Goal: Information Seeking & Learning: Learn about a topic

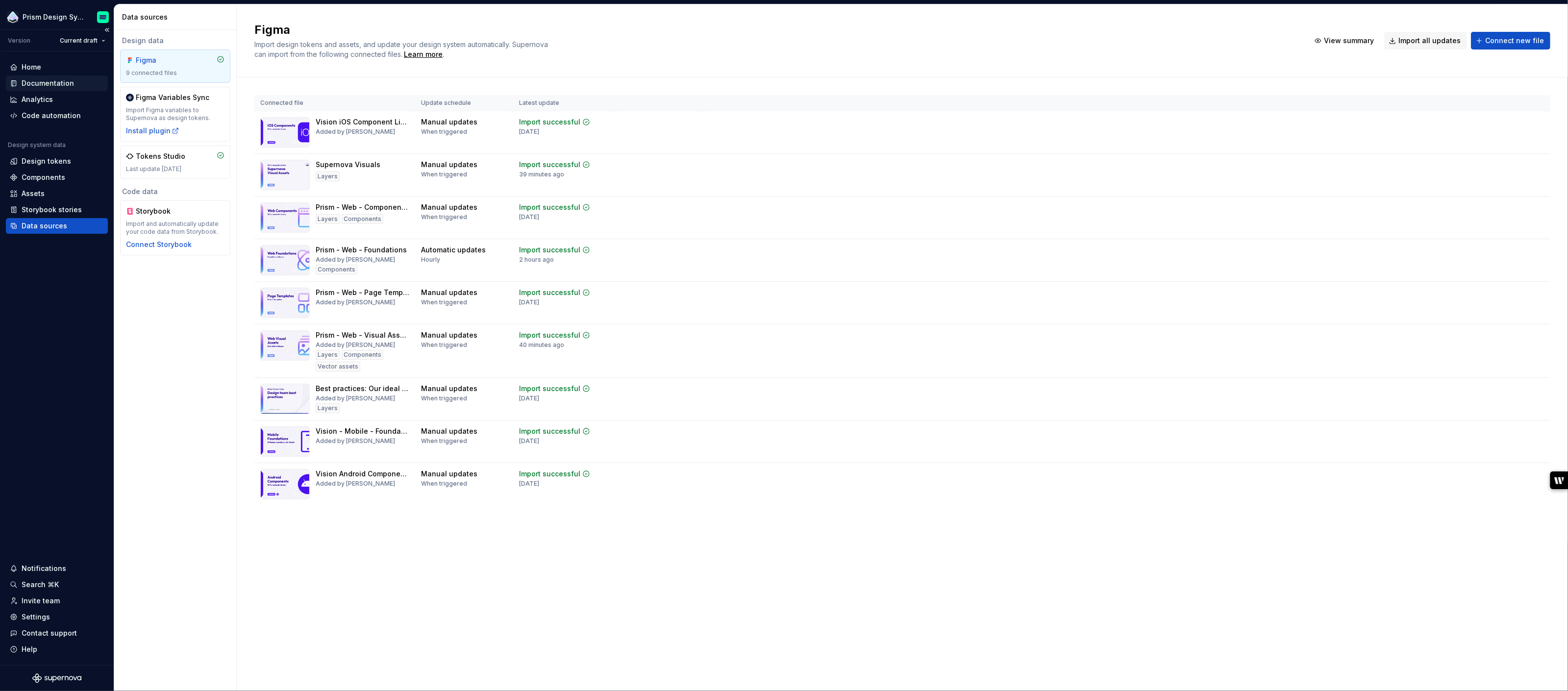
click at [39, 82] on div "Documentation" at bounding box center [47, 83] width 52 height 10
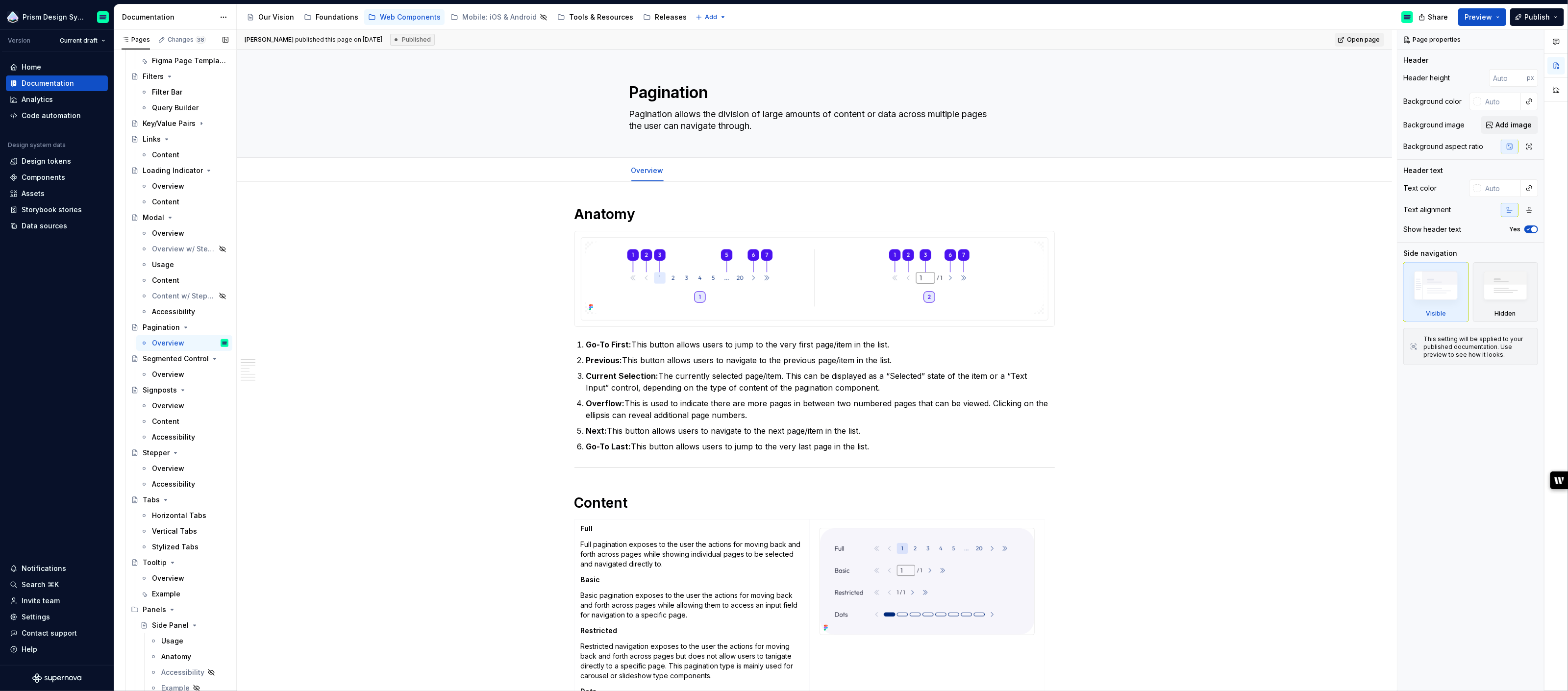
scroll to position [786, 0]
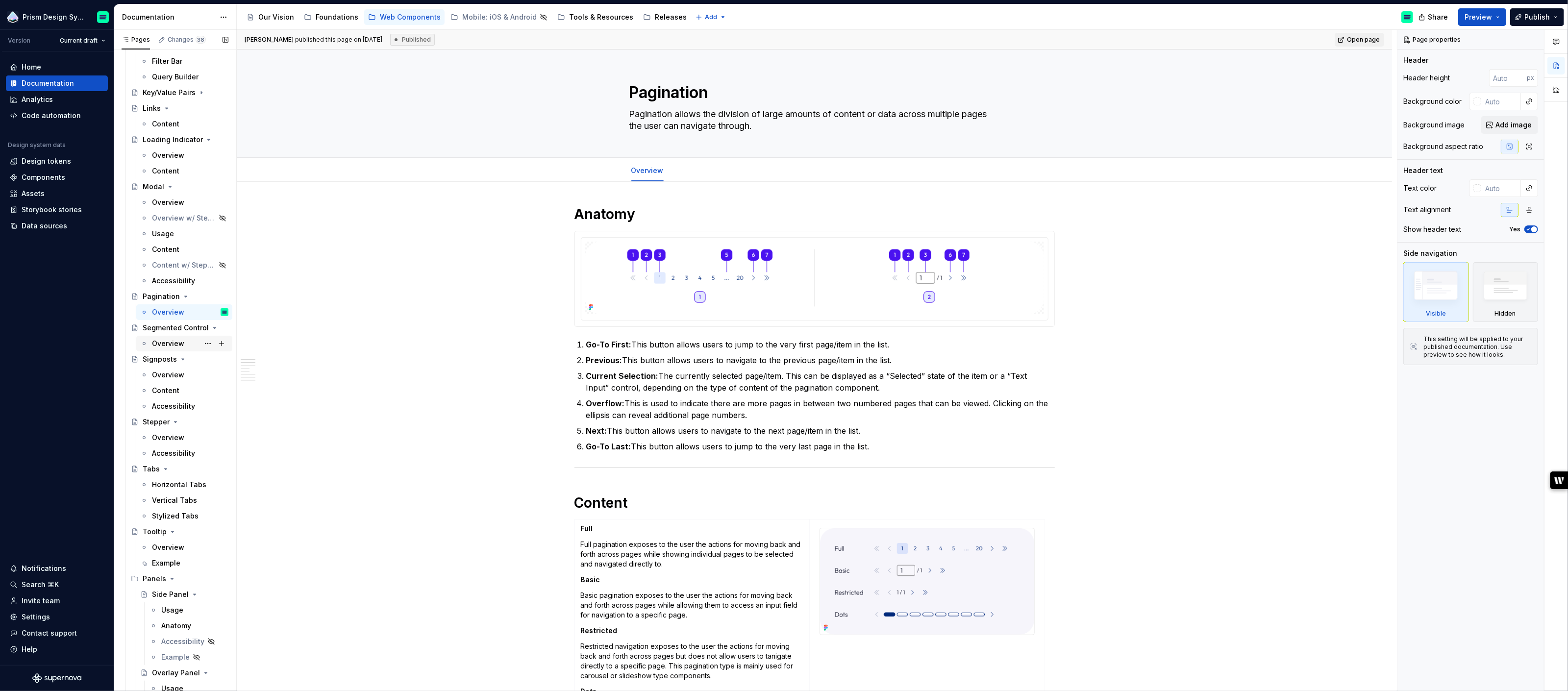
click at [168, 342] on div "Overview" at bounding box center [168, 343] width 32 height 10
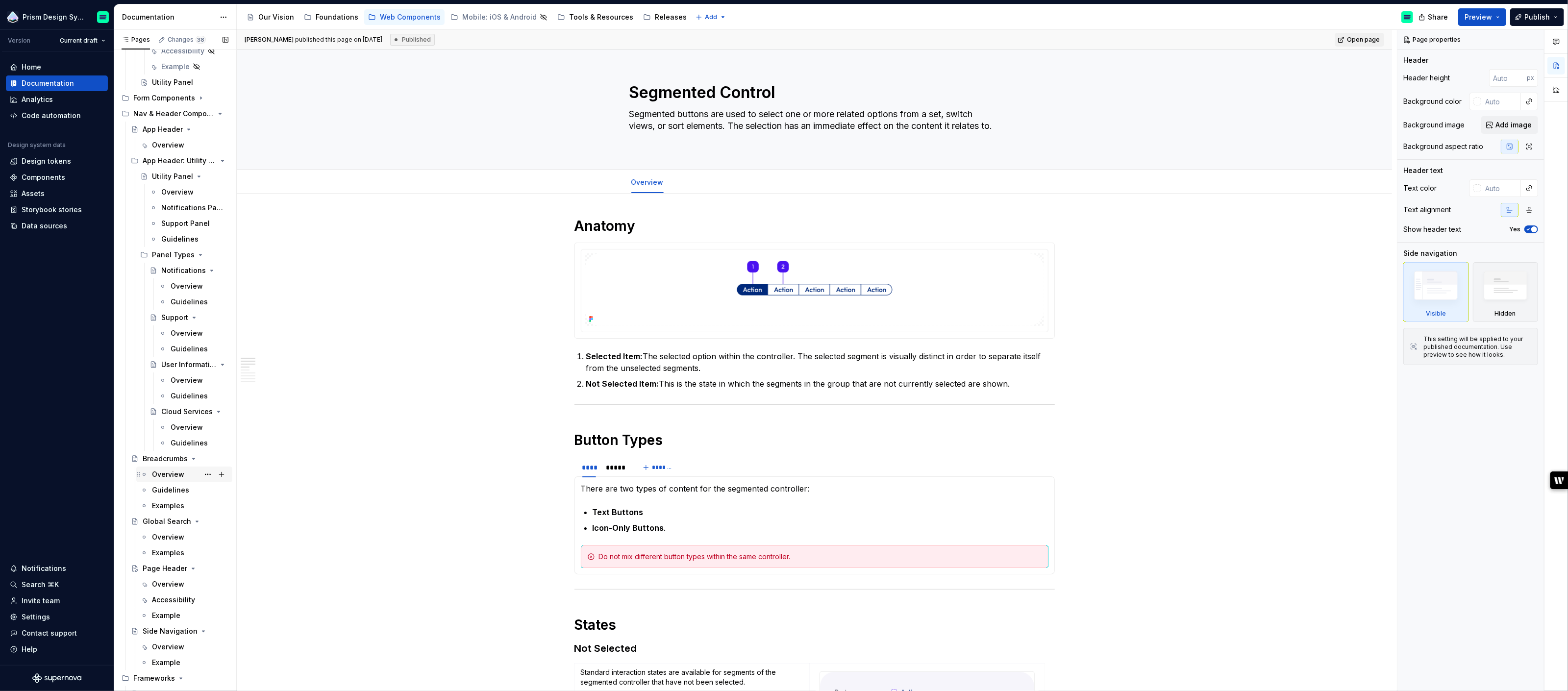
scroll to position [1462, 0]
click at [170, 574] on div "Overview" at bounding box center [168, 578] width 32 height 10
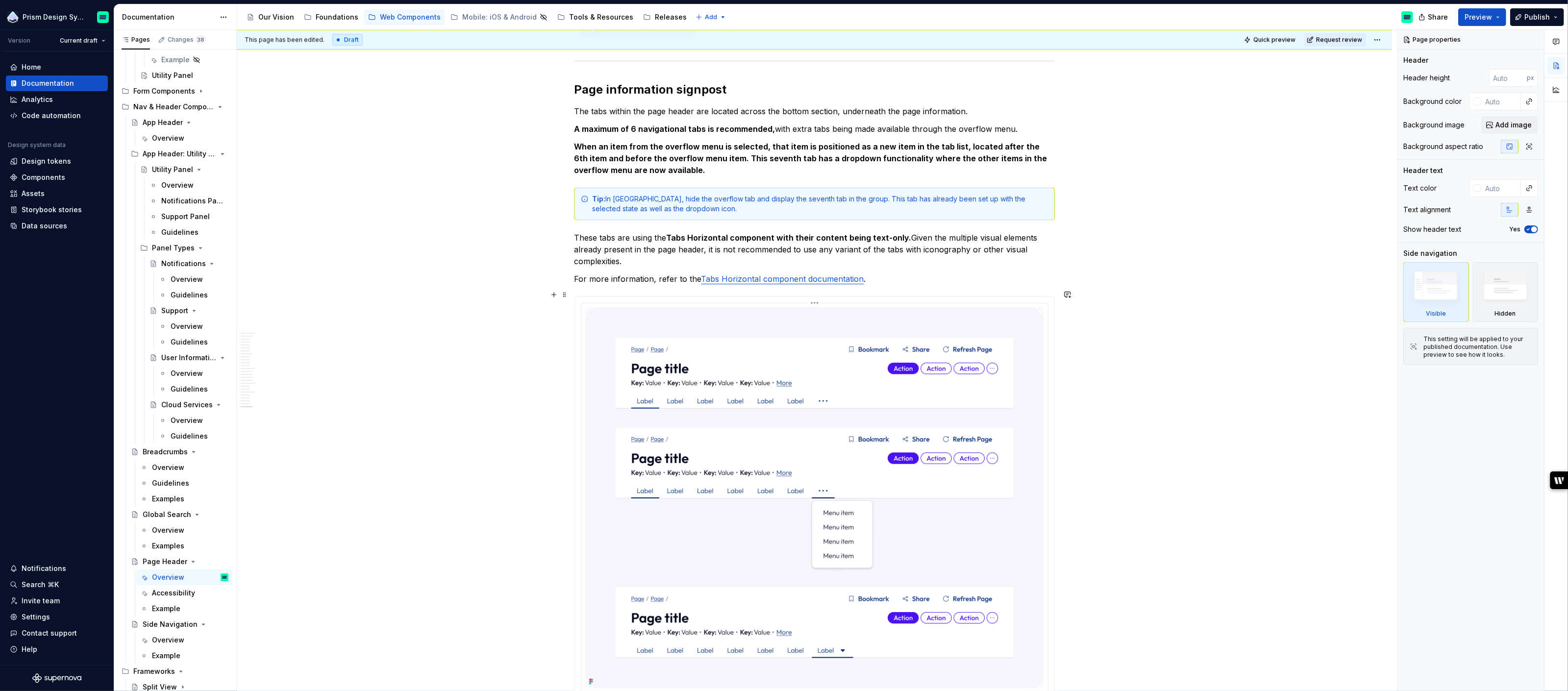
scroll to position [3477, 0]
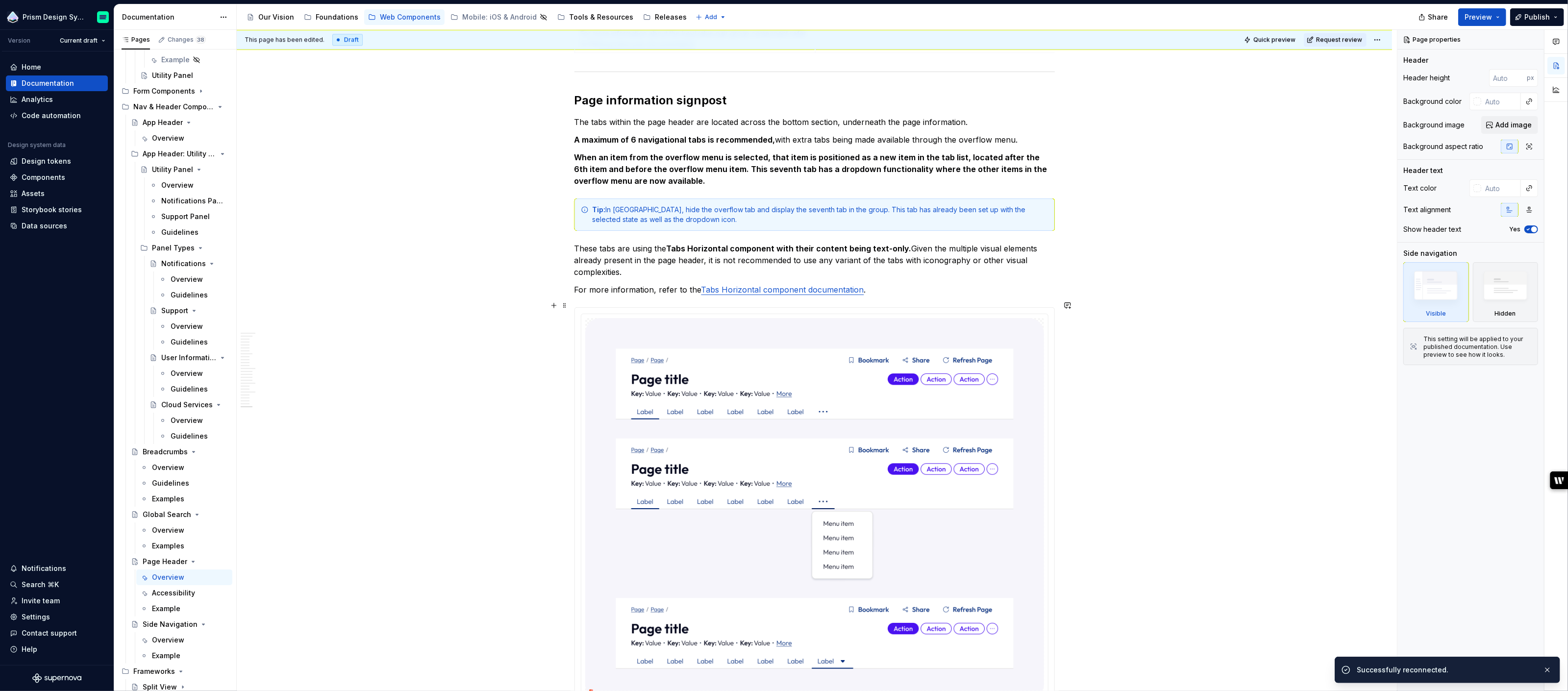
type textarea "*"
